Goal: Task Accomplishment & Management: Manage account settings

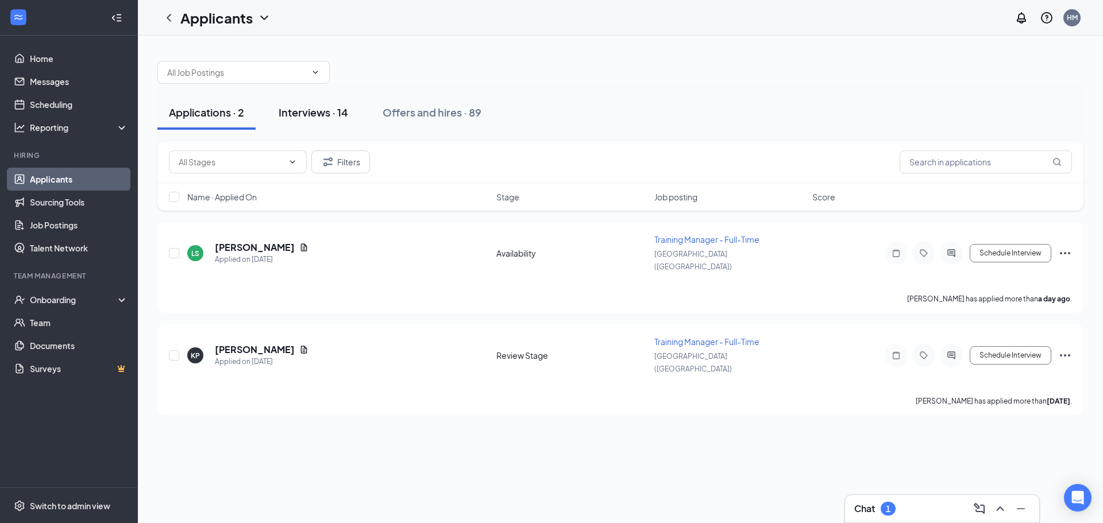
click at [343, 118] on div "Interviews · 14" at bounding box center [313, 112] width 69 height 14
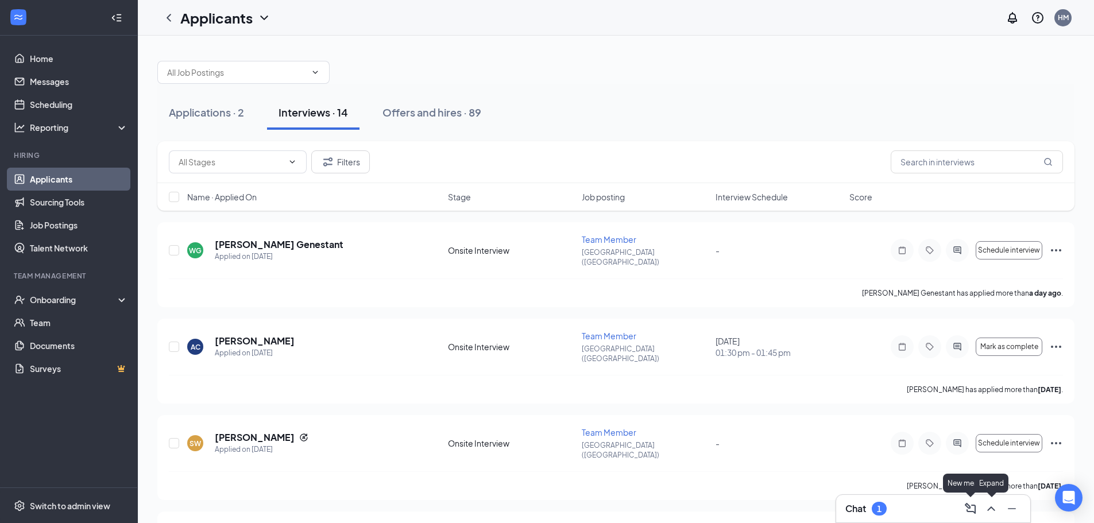
click at [986, 511] on icon "ChevronUp" at bounding box center [991, 509] width 14 height 14
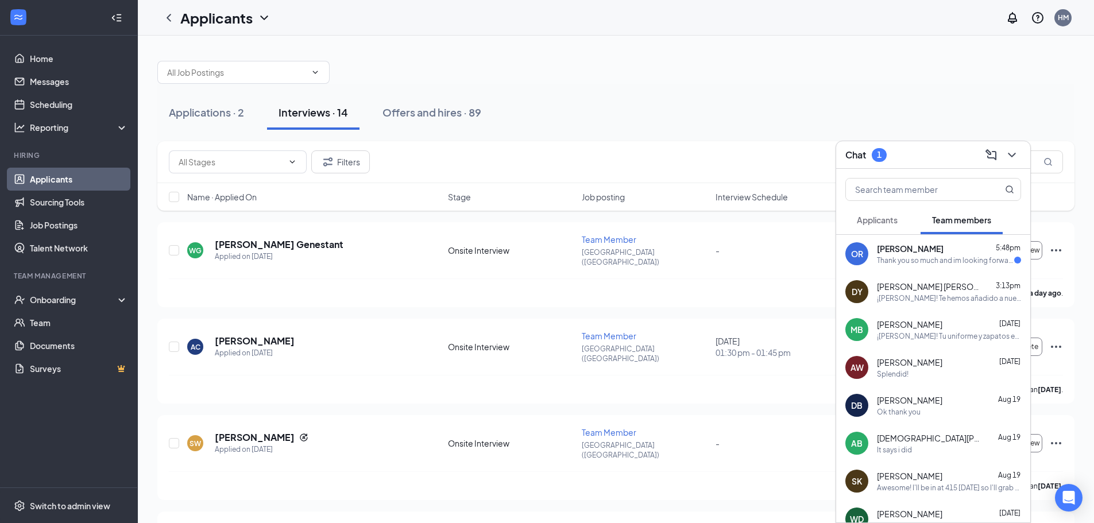
click at [1020, 156] on button at bounding box center [1012, 155] width 18 height 18
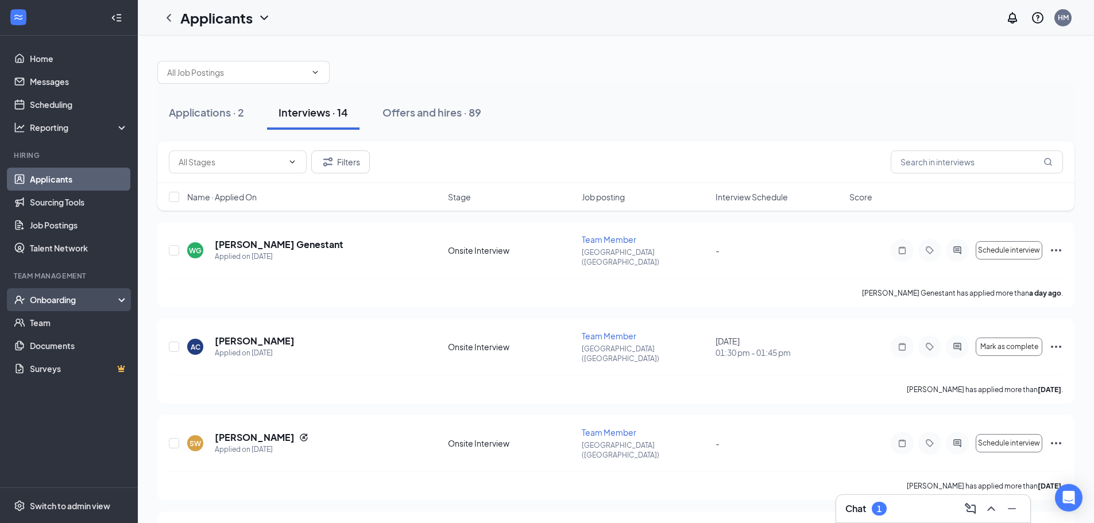
click at [45, 298] on div "Onboarding" at bounding box center [74, 299] width 88 height 11
click at [45, 335] on link "E-Verify" at bounding box center [79, 345] width 98 height 23
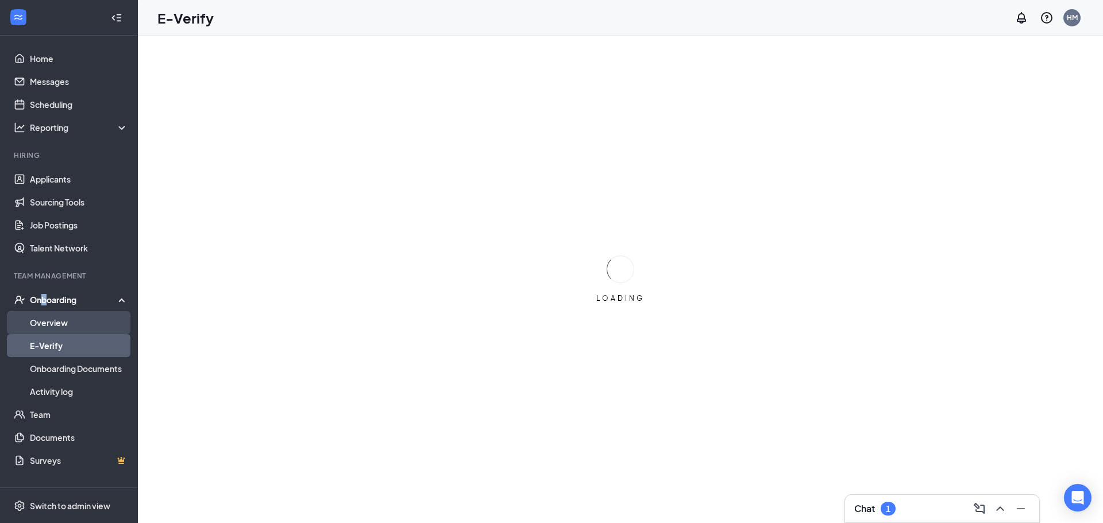
click at [52, 327] on link "Overview" at bounding box center [79, 322] width 98 height 23
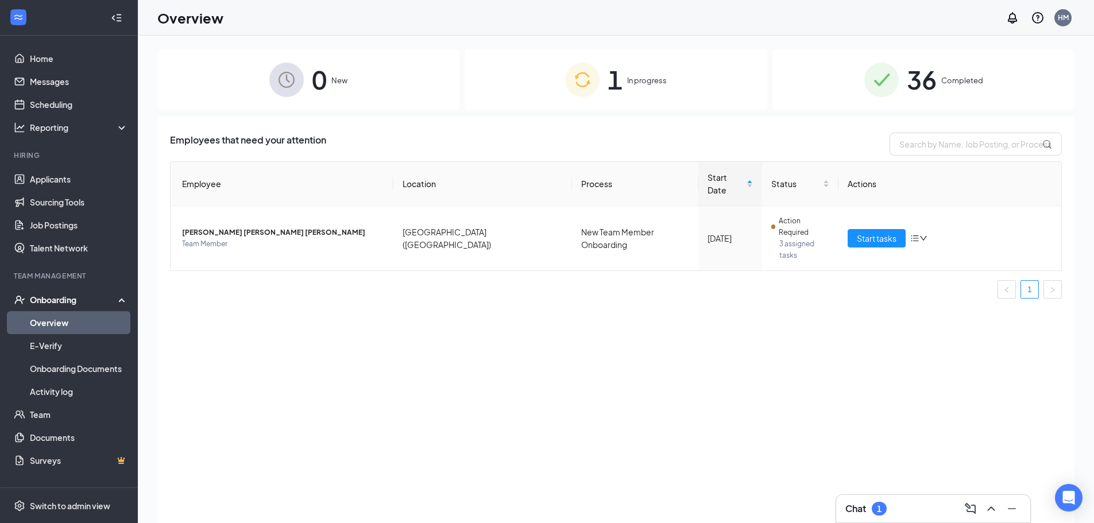
click at [648, 94] on div "1 In progress" at bounding box center [616, 79] width 302 height 60
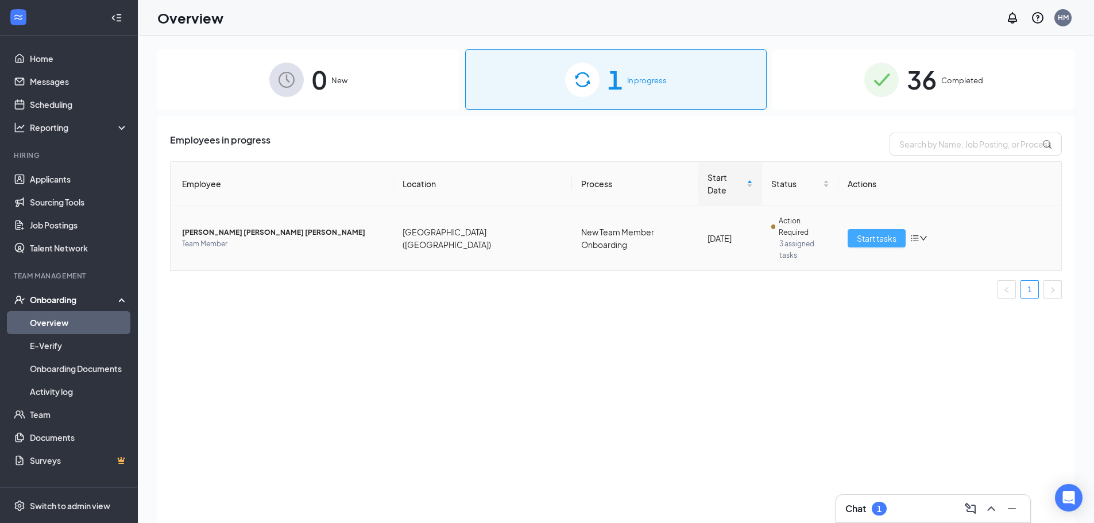
click at [869, 229] on button "Start tasks" at bounding box center [877, 238] width 58 height 18
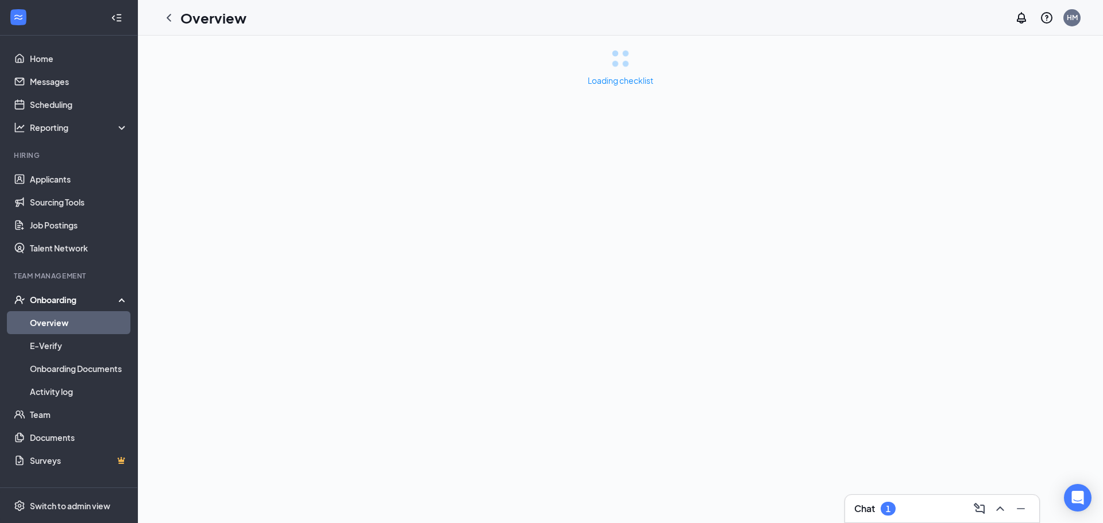
click at [1004, 517] on div at bounding box center [998, 509] width 21 height 18
